Goal: Transaction & Acquisition: Purchase product/service

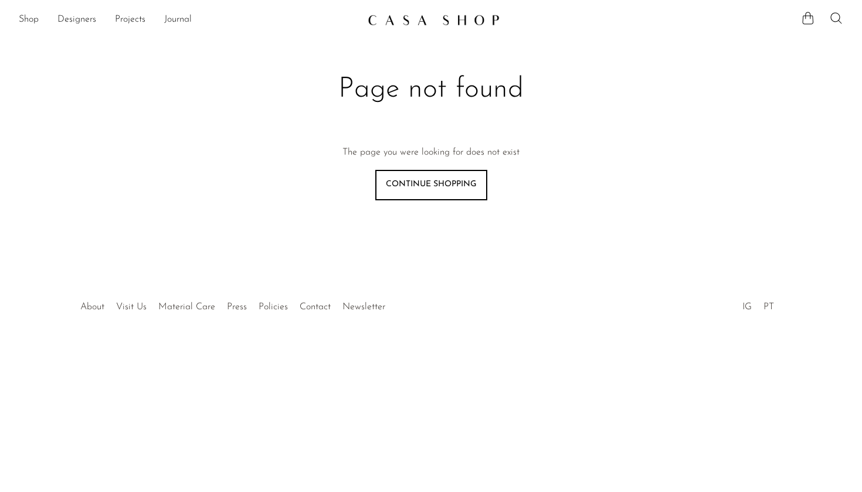
click at [422, 191] on link "Continue shopping" at bounding box center [431, 185] width 112 height 30
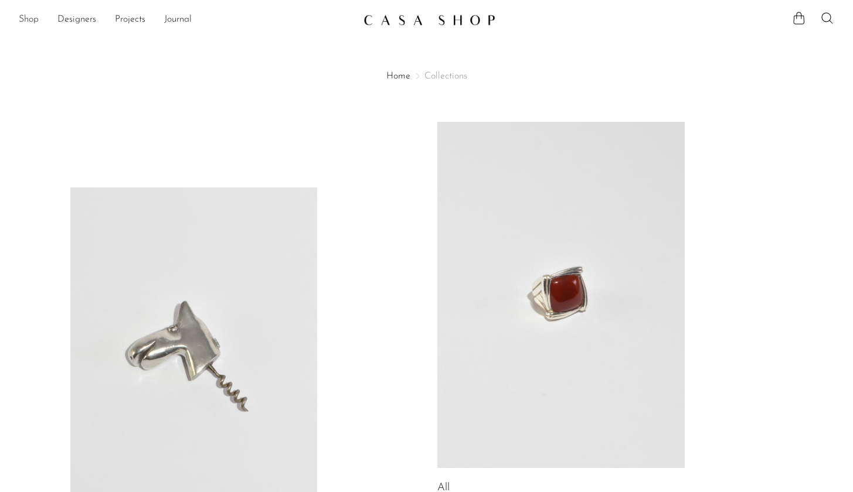
click at [30, 21] on link "Shop" at bounding box center [29, 19] width 20 height 15
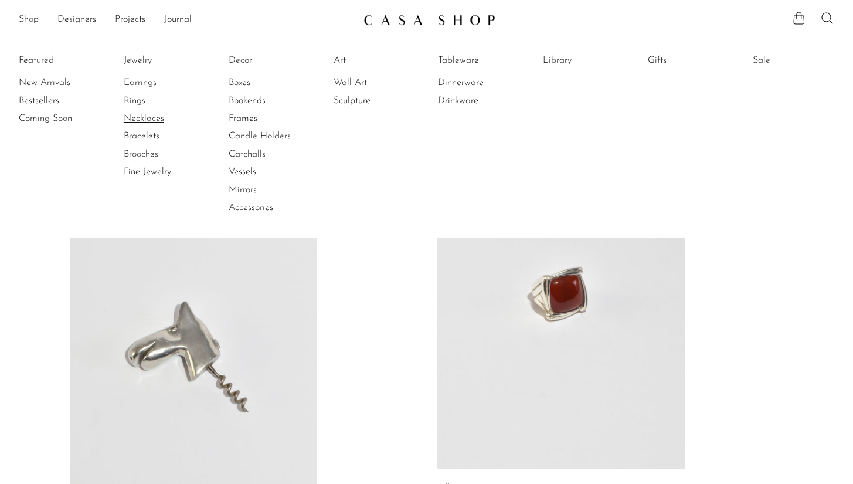
click at [141, 117] on link "Necklaces" at bounding box center [168, 118] width 88 height 13
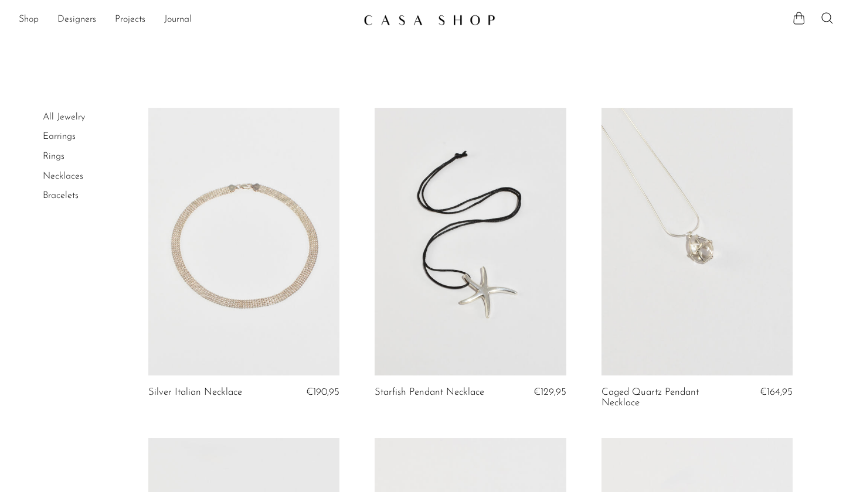
click at [426, 233] on link at bounding box center [470, 242] width 191 height 268
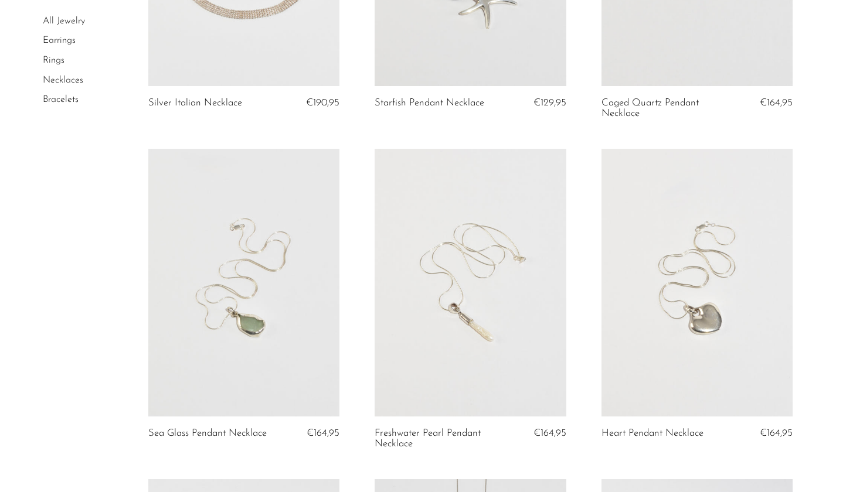
scroll to position [291, 0]
click at [293, 297] on link at bounding box center [243, 281] width 191 height 268
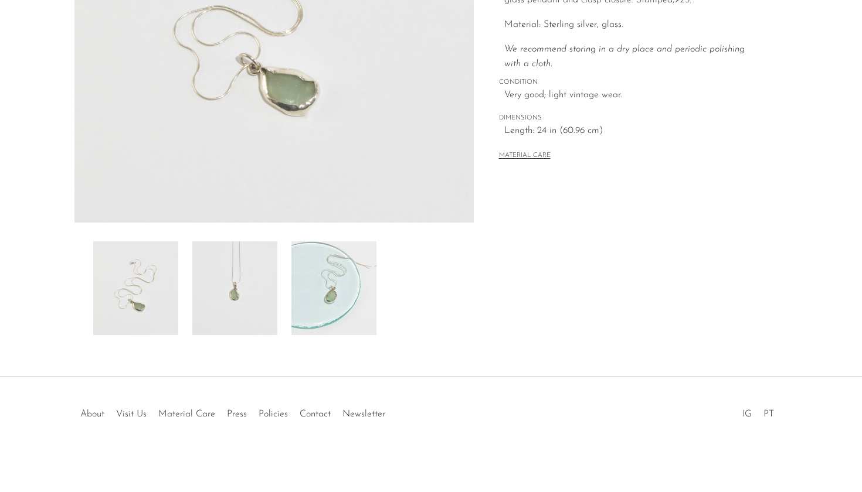
scroll to position [271, 0]
click at [328, 279] on img at bounding box center [333, 289] width 85 height 94
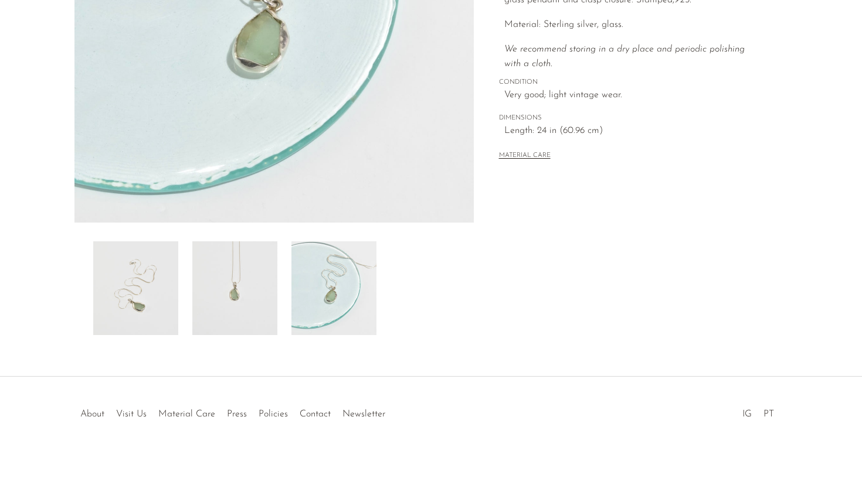
click at [252, 272] on img at bounding box center [234, 289] width 85 height 94
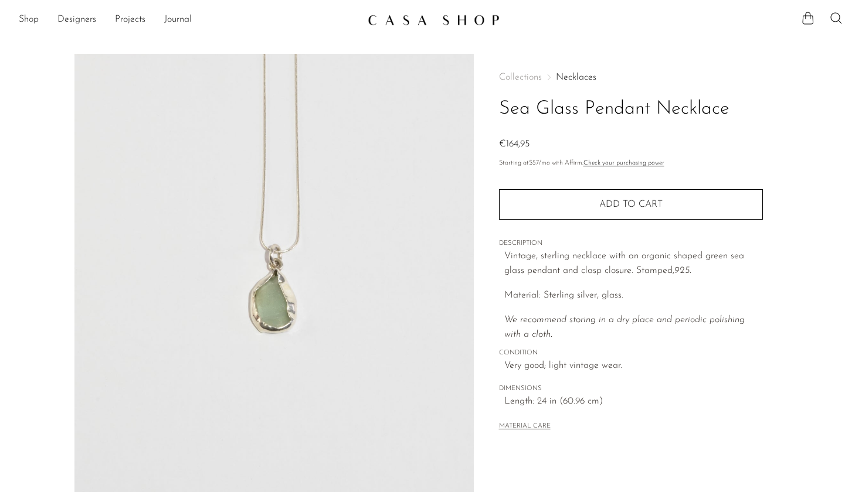
scroll to position [0, 0]
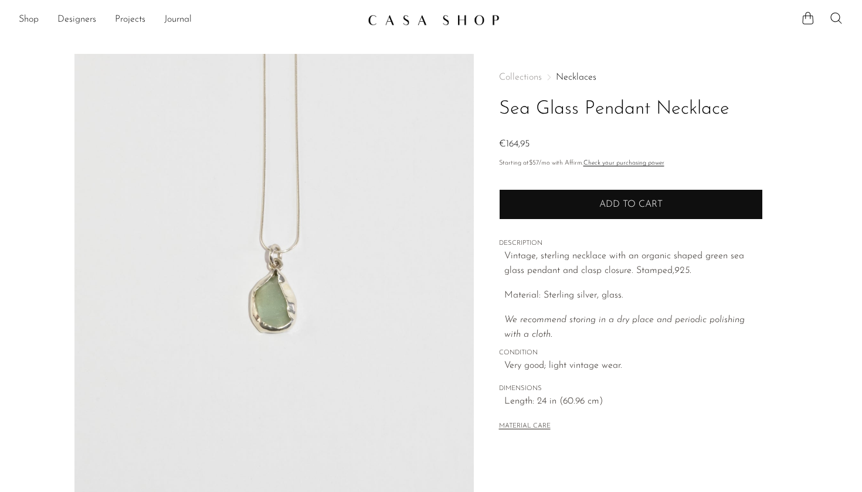
click at [532, 195] on button "Add to cart" at bounding box center [631, 204] width 264 height 30
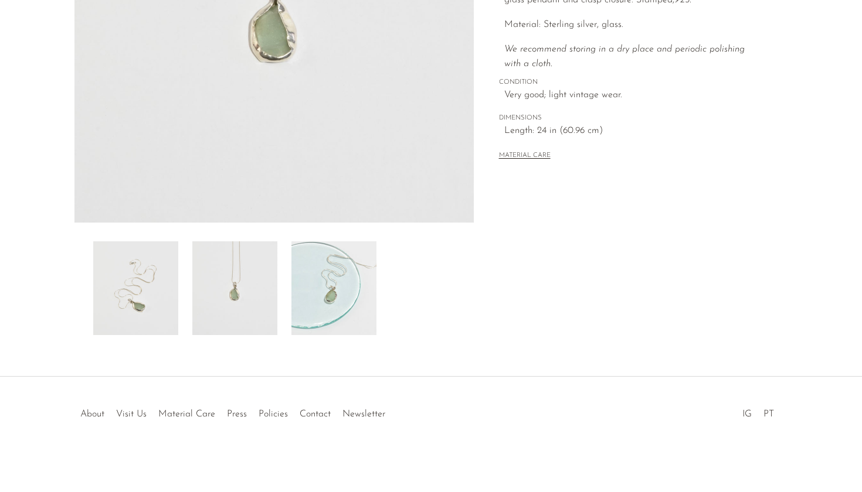
scroll to position [271, 0]
click at [267, 410] on link "Policies" at bounding box center [273, 414] width 29 height 9
